Goal: Check status: Check status

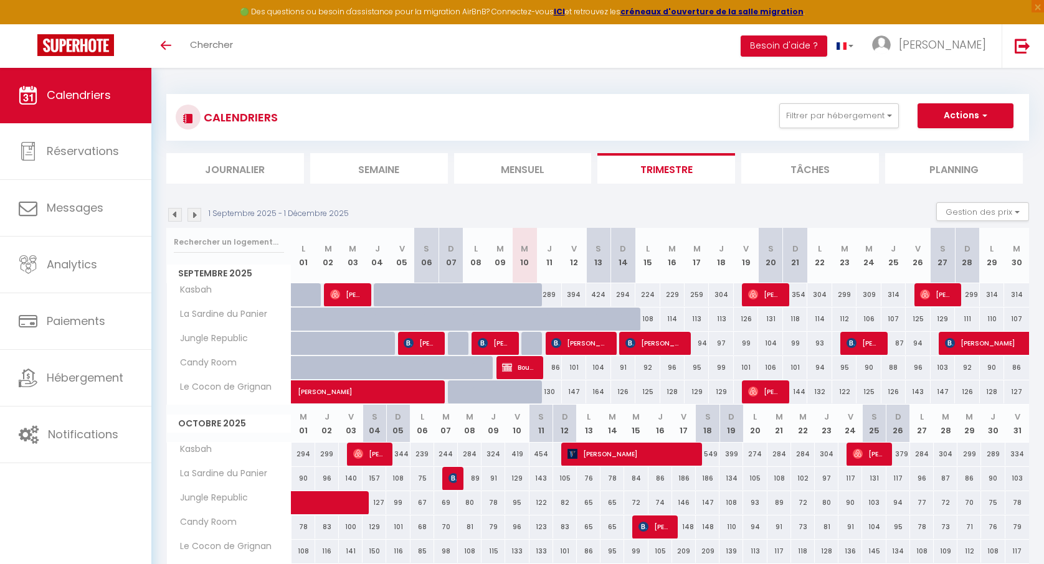
click at [595, 344] on span "[PERSON_NAME]" at bounding box center [579, 343] width 57 height 24
select select "OK"
select select "KO"
select select "0"
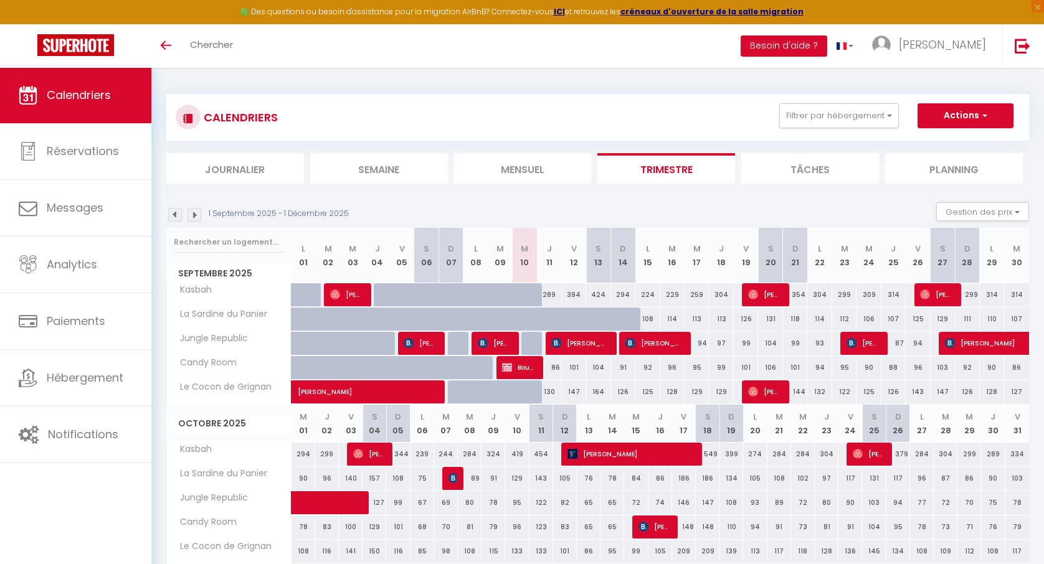
select select "1"
select select
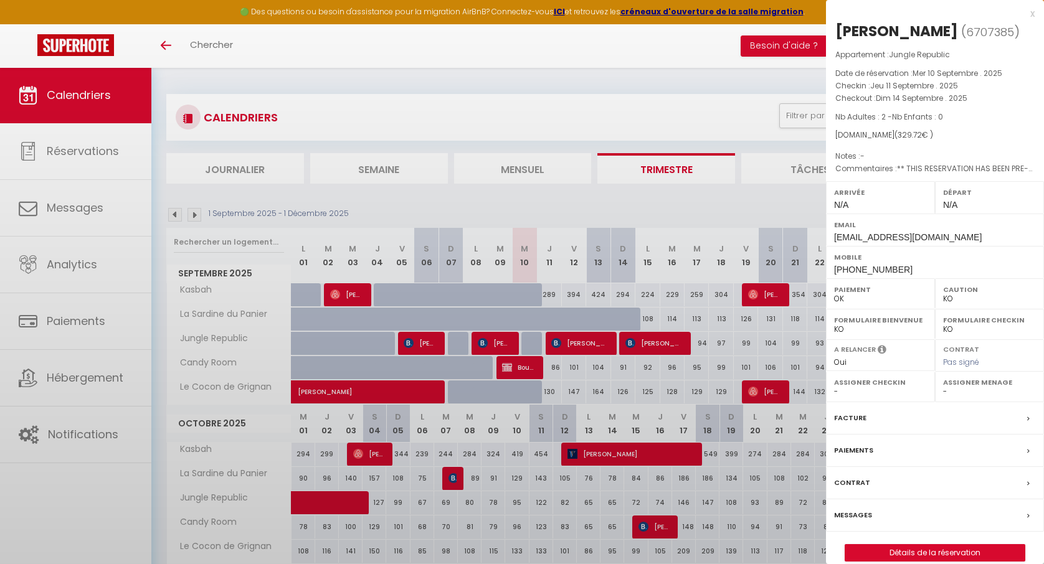
select select "15534"
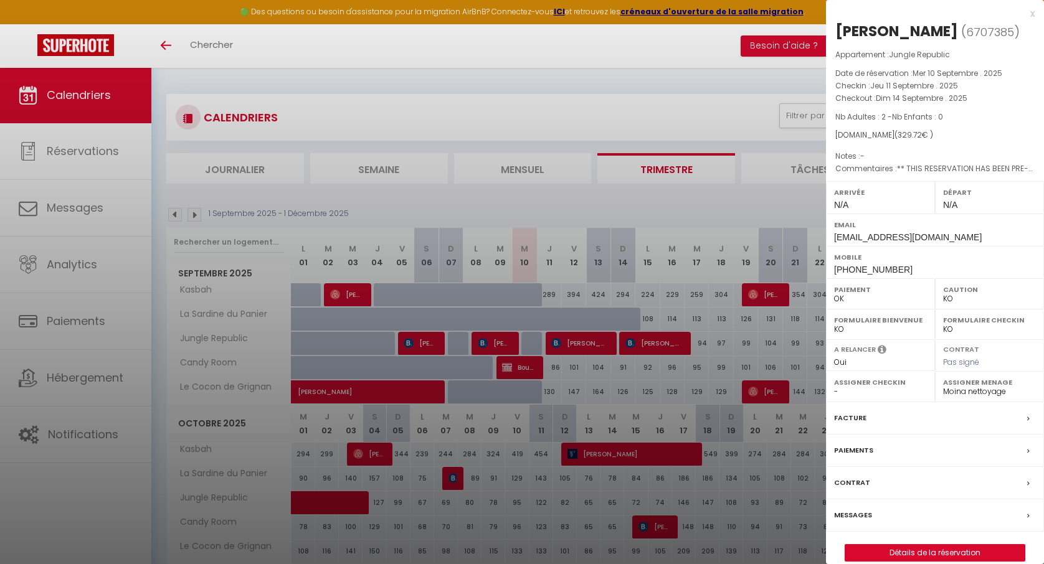
click at [637, 343] on div at bounding box center [522, 282] width 1044 height 564
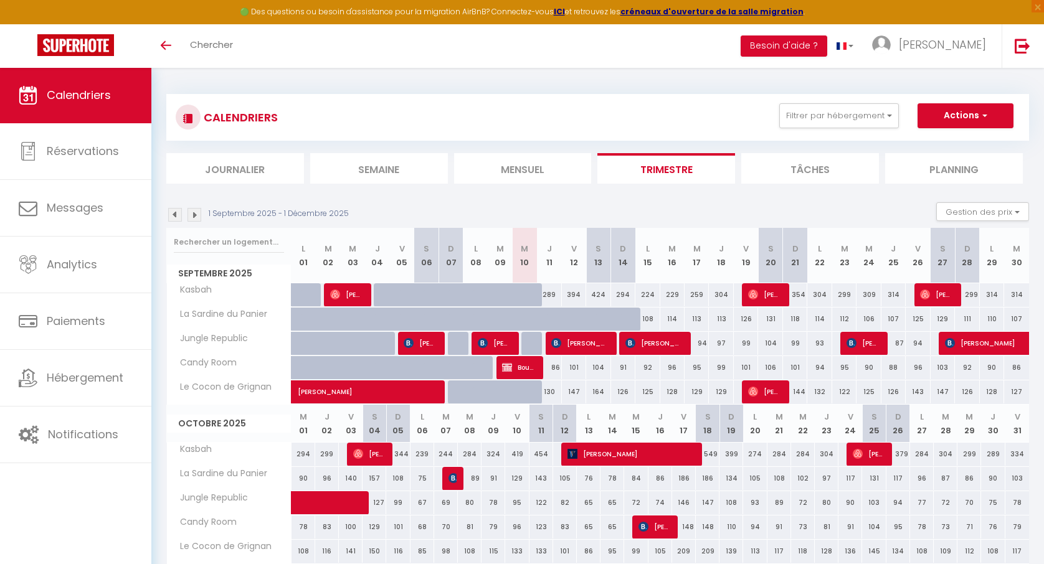
click at [647, 343] on span "[PERSON_NAME]" at bounding box center [653, 343] width 57 height 24
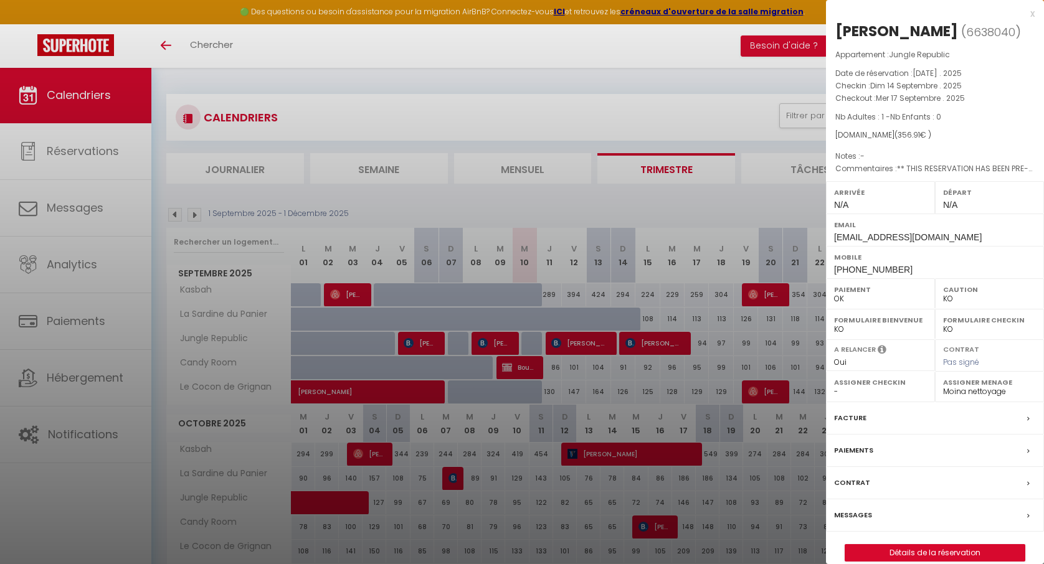
click at [647, 343] on div at bounding box center [522, 282] width 1044 height 564
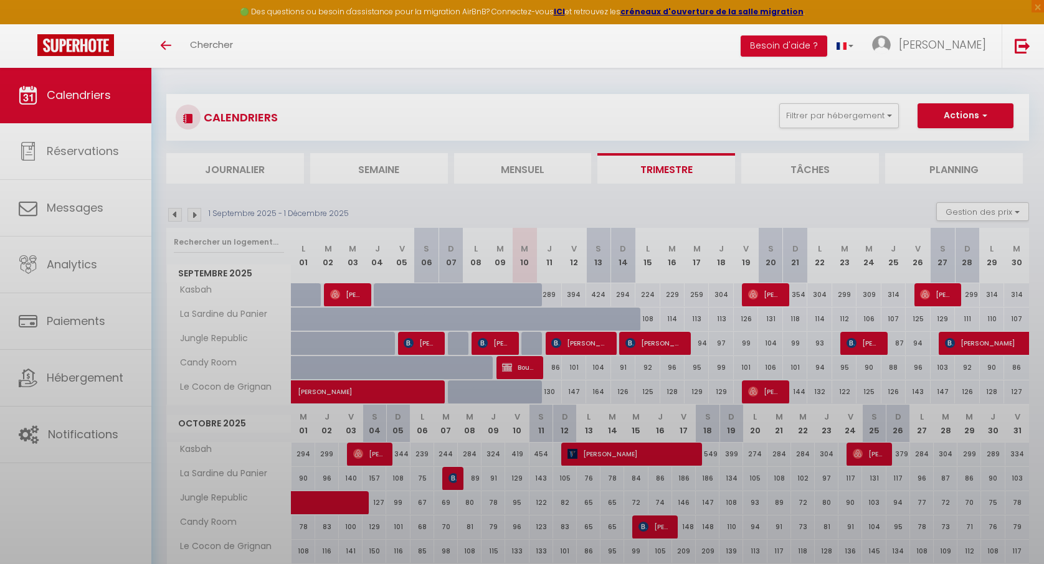
click at [604, 344] on body "🟢 Des questions ou besoin d'assistance pour la migration AirBnB? Connectez-vous…" at bounding box center [522, 421] width 1044 height 709
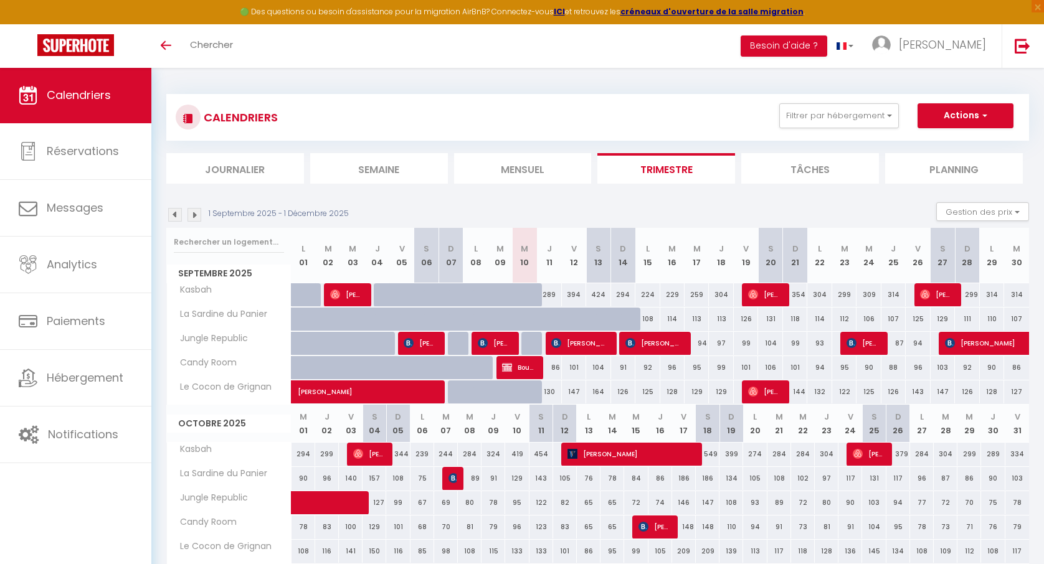
click at [590, 344] on span "[PERSON_NAME]" at bounding box center [579, 343] width 57 height 24
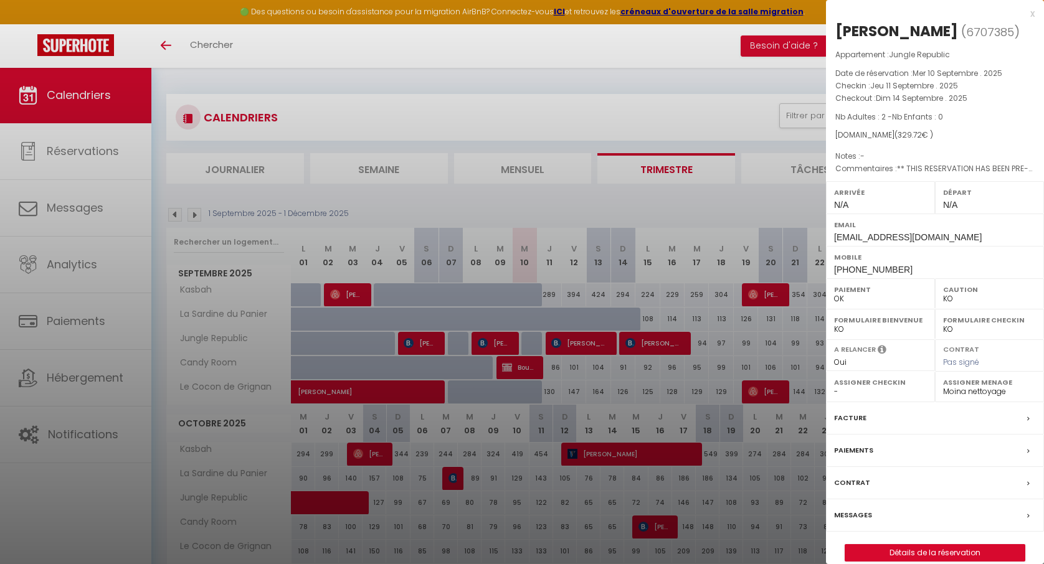
click at [590, 344] on div at bounding box center [522, 282] width 1044 height 564
